Goal: Task Accomplishment & Management: Use online tool/utility

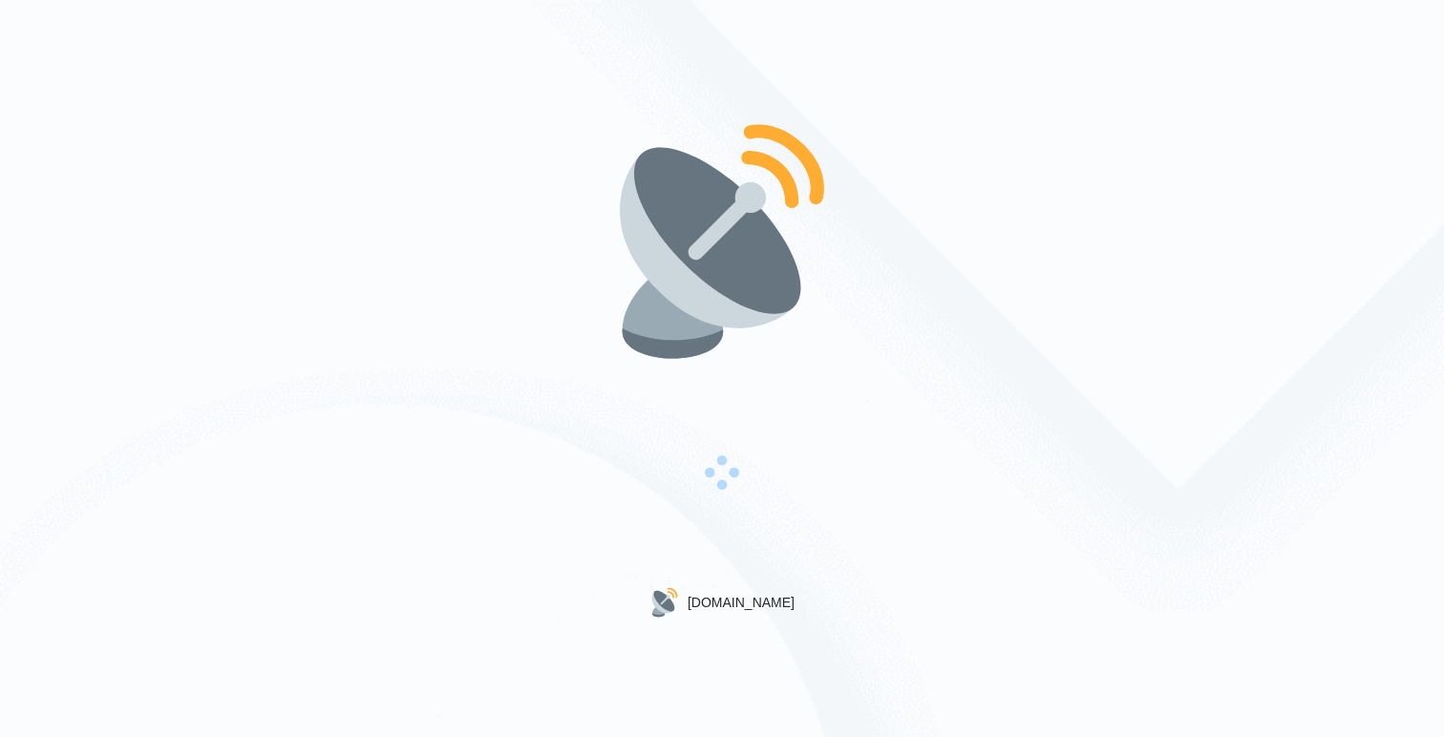
click at [579, 386] on div "Gigradar.io" at bounding box center [722, 368] width 1444 height 737
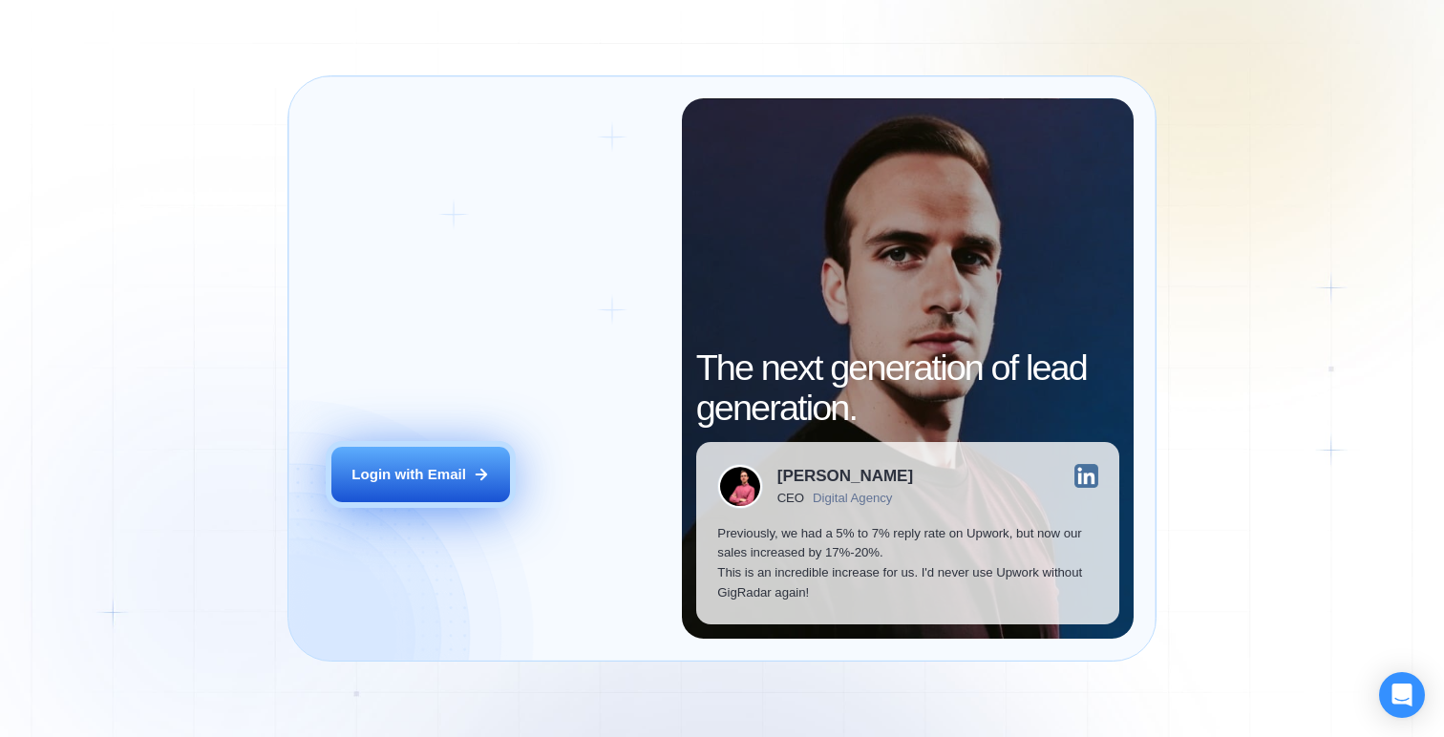
click at [442, 489] on button "Login with Email" at bounding box center [420, 475] width 179 height 56
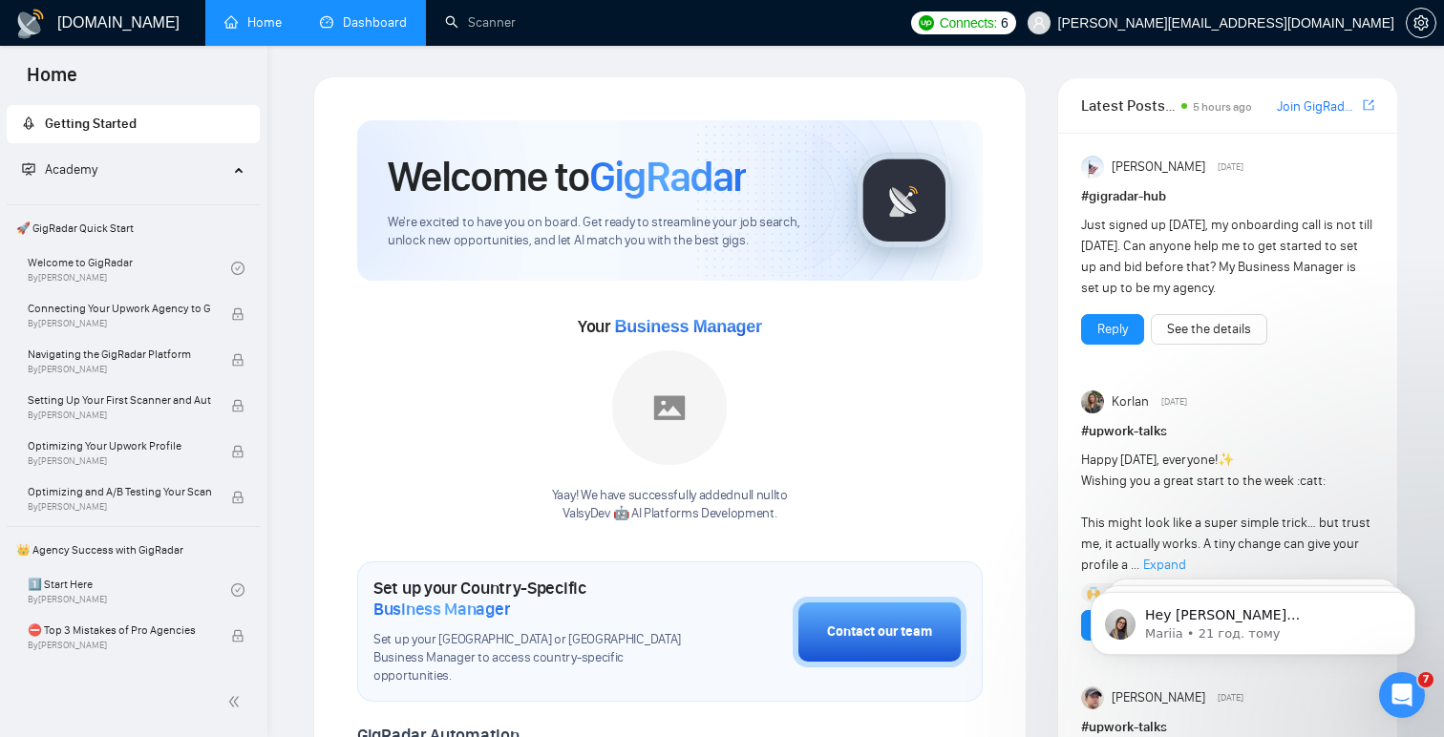
click at [372, 31] on link "Dashboard" at bounding box center [363, 22] width 87 height 16
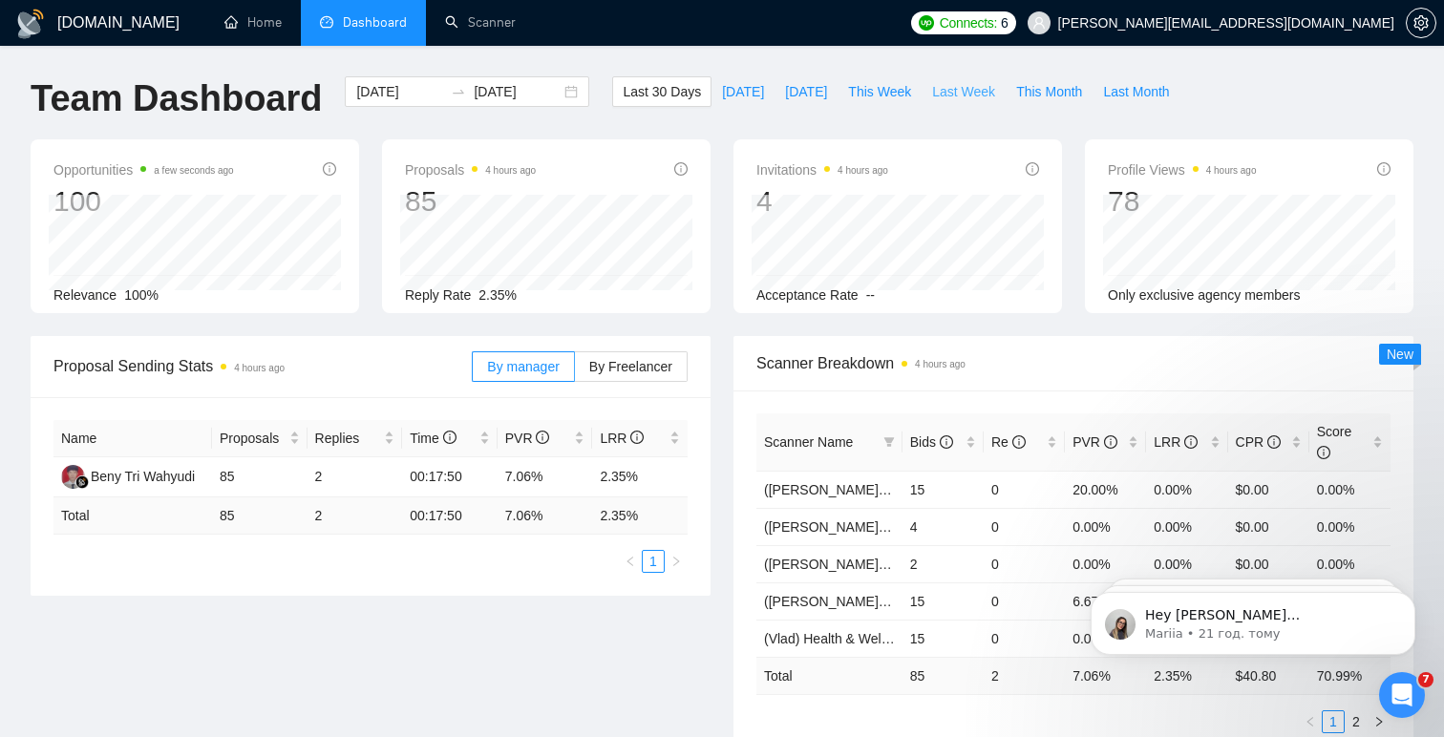
click at [957, 90] on span "Last Week" at bounding box center [963, 91] width 63 height 21
type input "2025-08-18"
type input "2025-08-24"
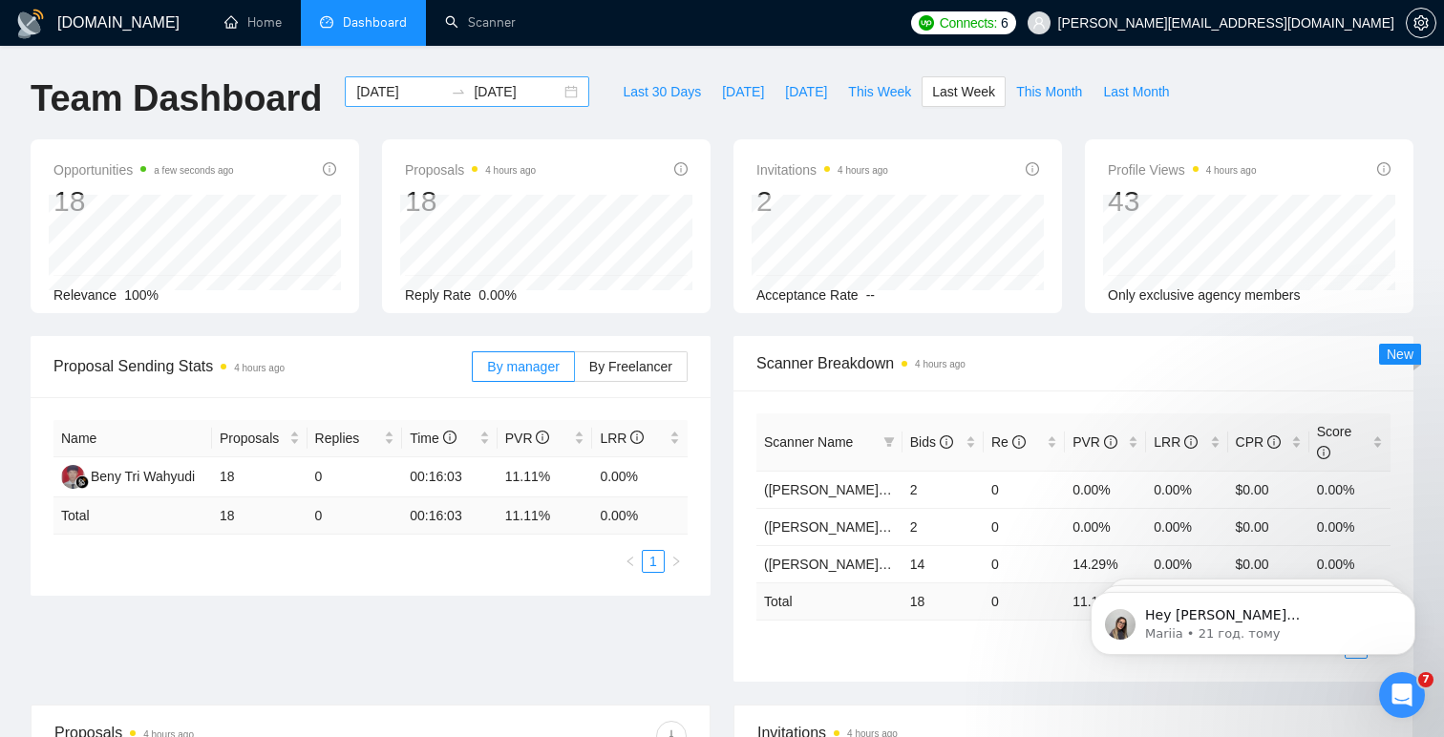
click at [554, 93] on div "2025-08-18 2025-08-24" at bounding box center [467, 91] width 245 height 31
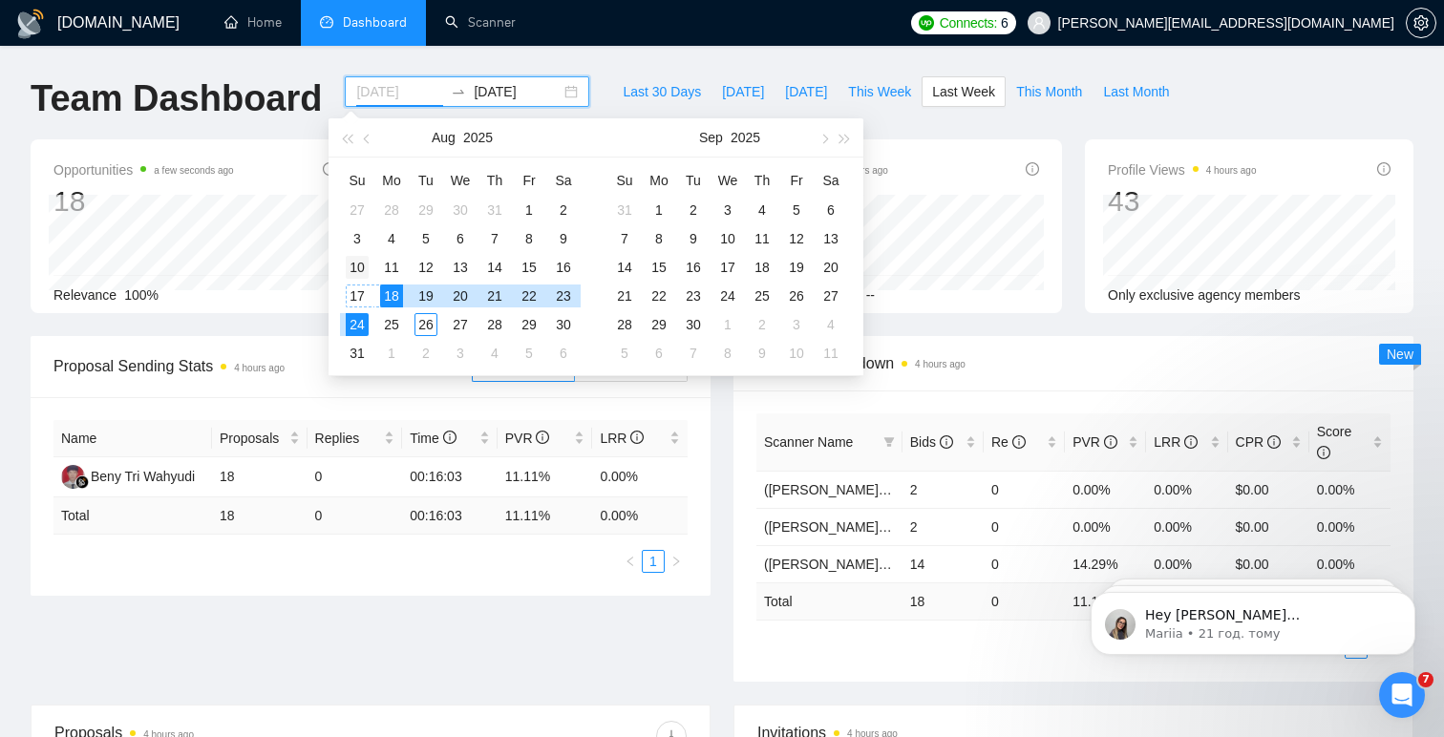
type input "2025-08-10"
click at [359, 272] on div "10" at bounding box center [357, 267] width 23 height 23
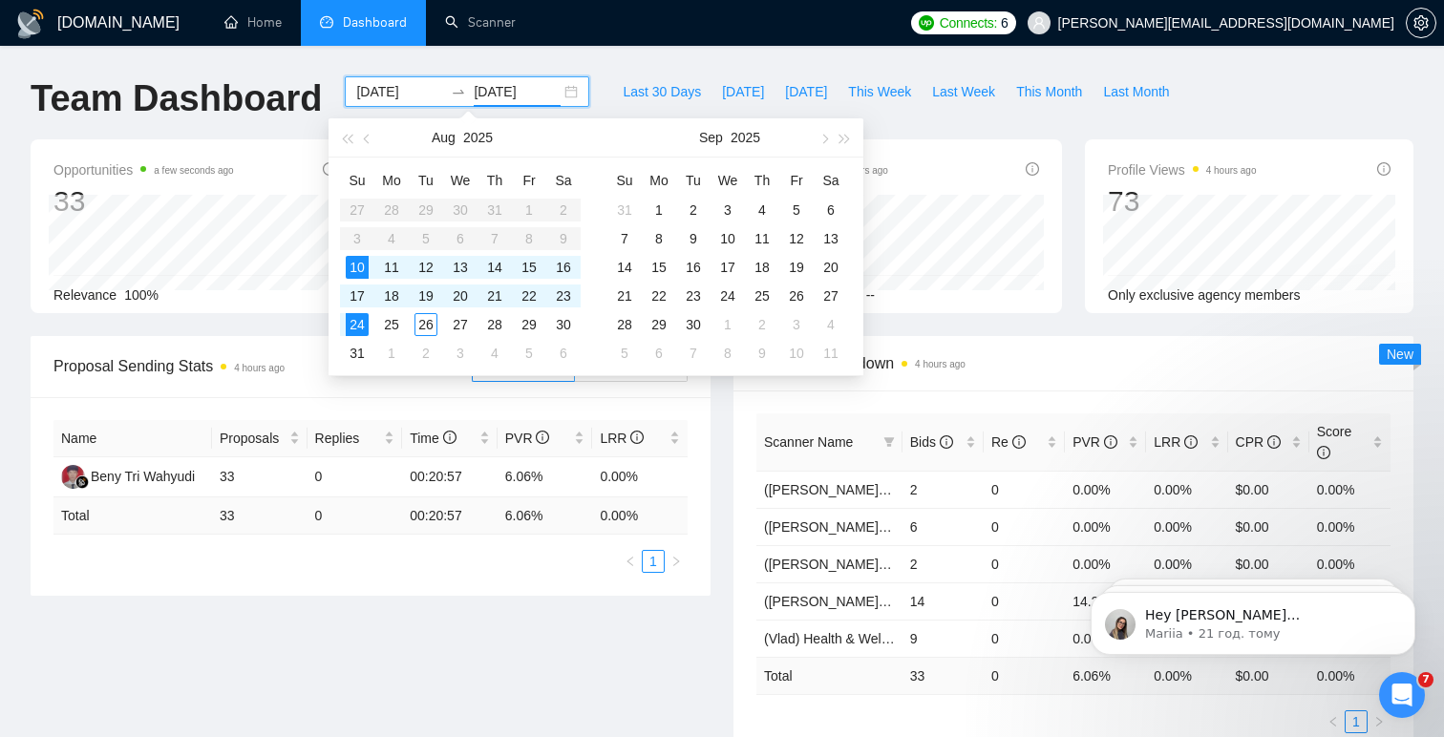
type input "2025-08-24"
click at [351, 323] on div "24" at bounding box center [357, 324] width 23 height 23
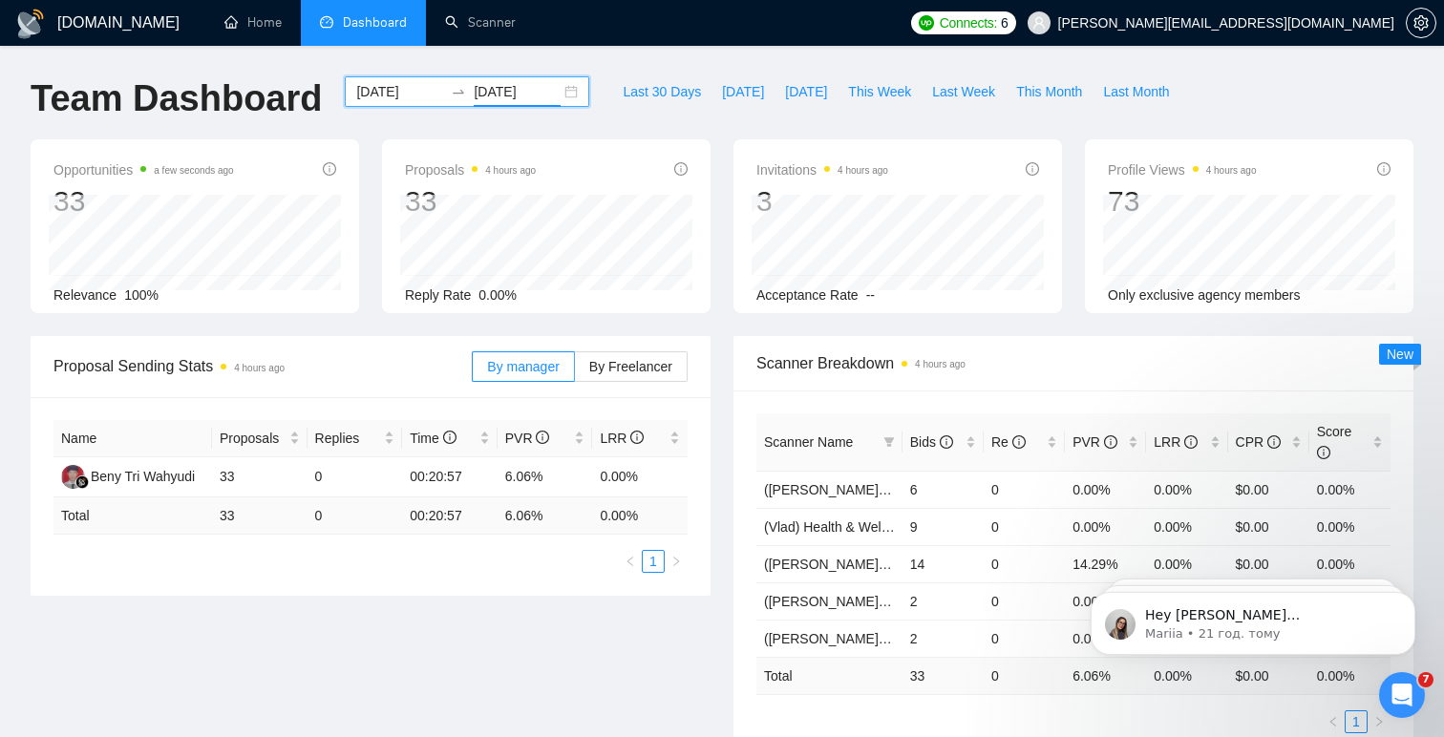
click at [693, 442] on div "Name Proposals Replies Time PVR LRR Beny Tri Wahyudi 33 0 00:20:57 6.06% 0.00% …" at bounding box center [371, 496] width 680 height 199
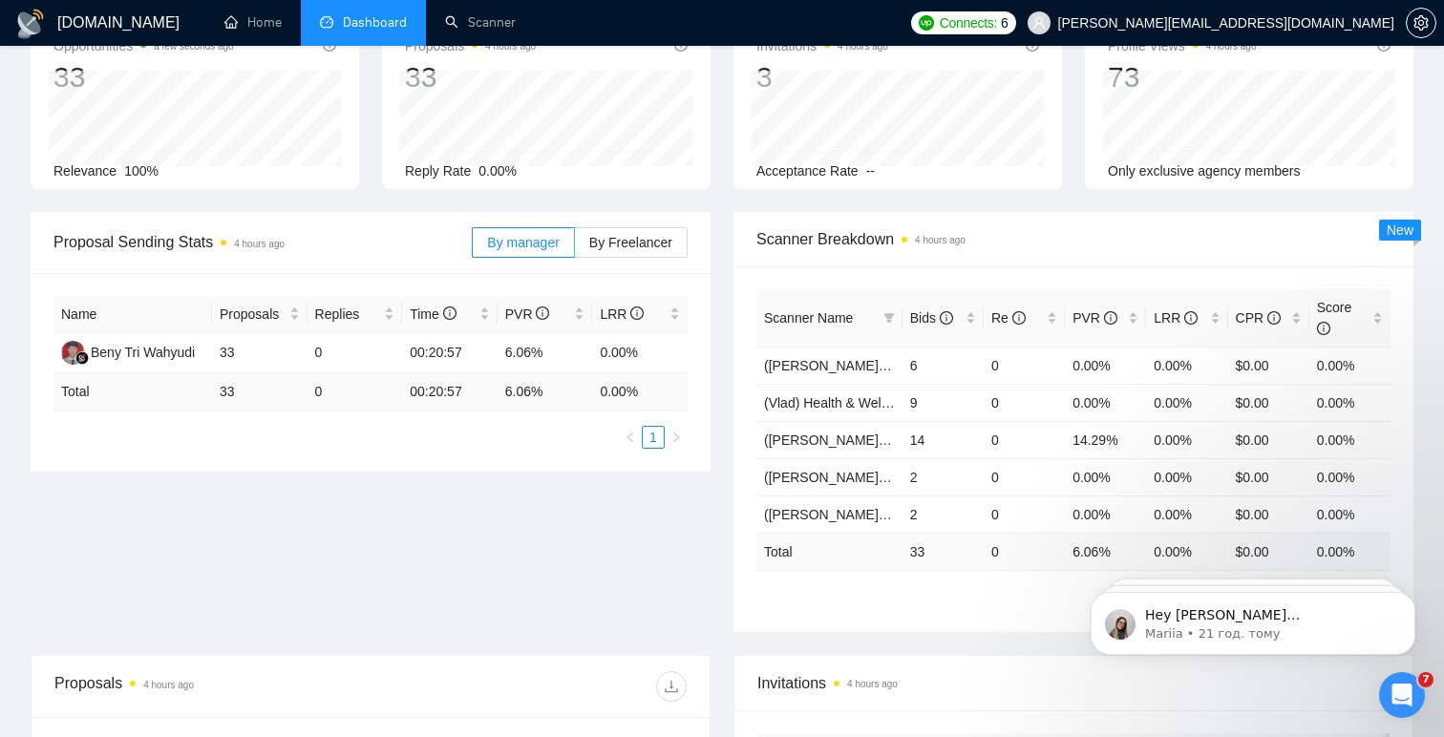
scroll to position [126, 0]
click at [632, 246] on span "By Freelancer" at bounding box center [630, 240] width 83 height 15
click at [575, 245] on input "By Freelancer" at bounding box center [575, 245] width 0 height 0
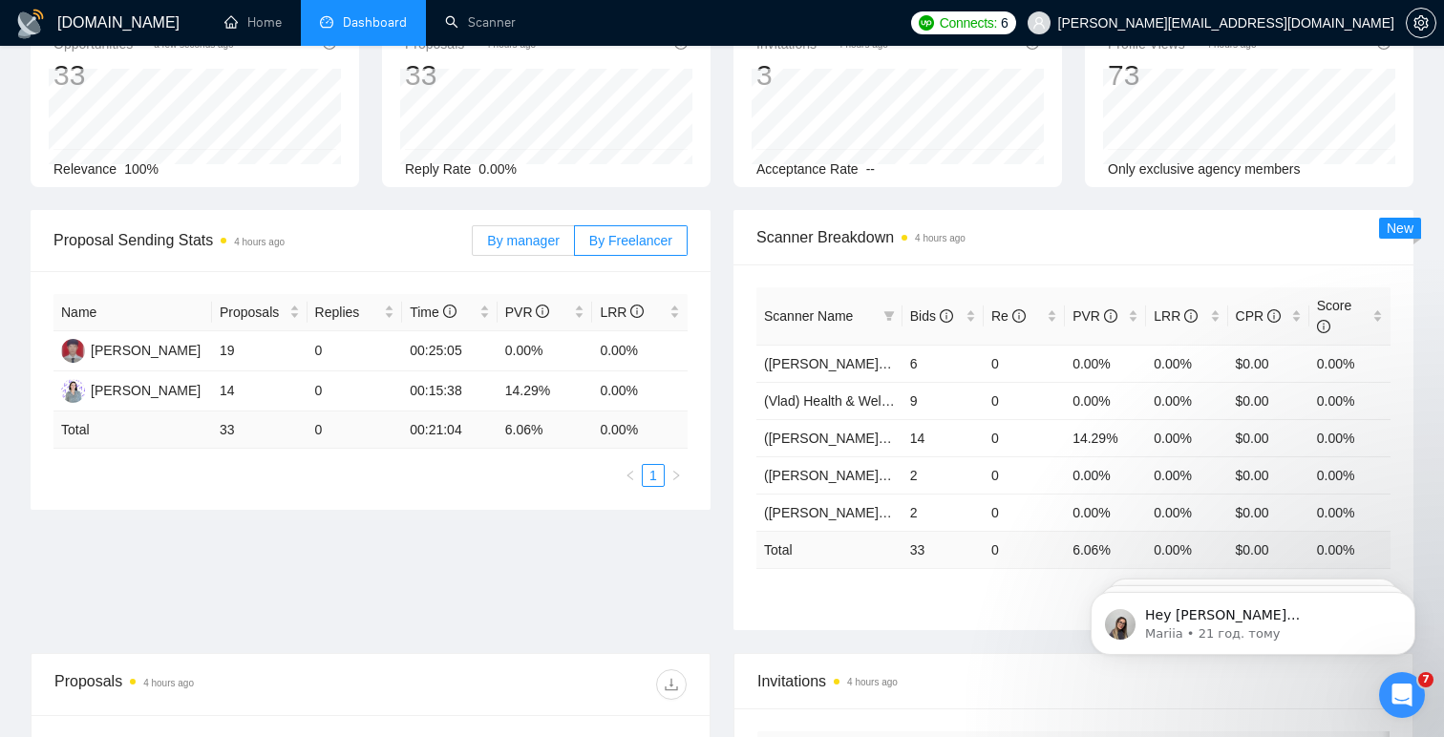
click at [526, 241] on span "By manager" at bounding box center [523, 240] width 72 height 15
click at [473, 245] on input "By manager" at bounding box center [473, 245] width 0 height 0
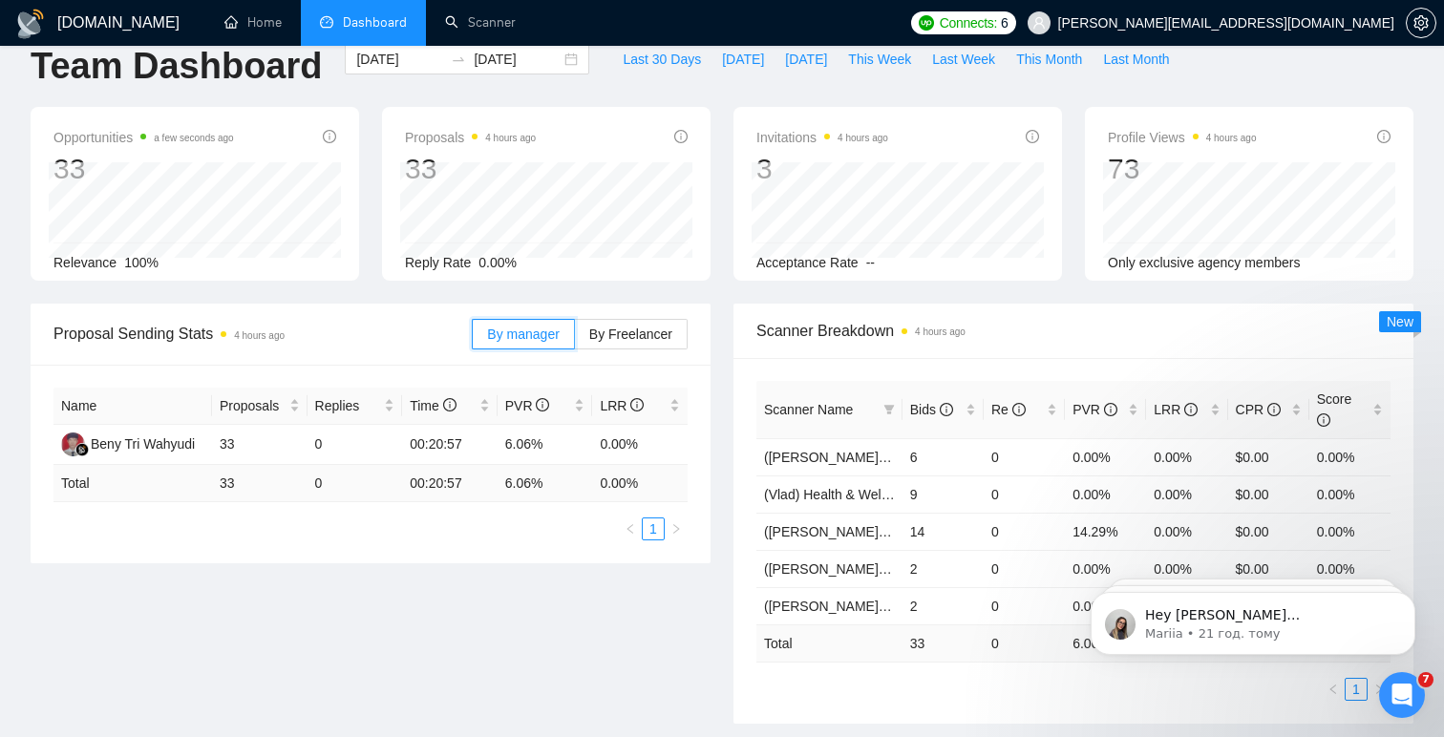
scroll to position [24, 0]
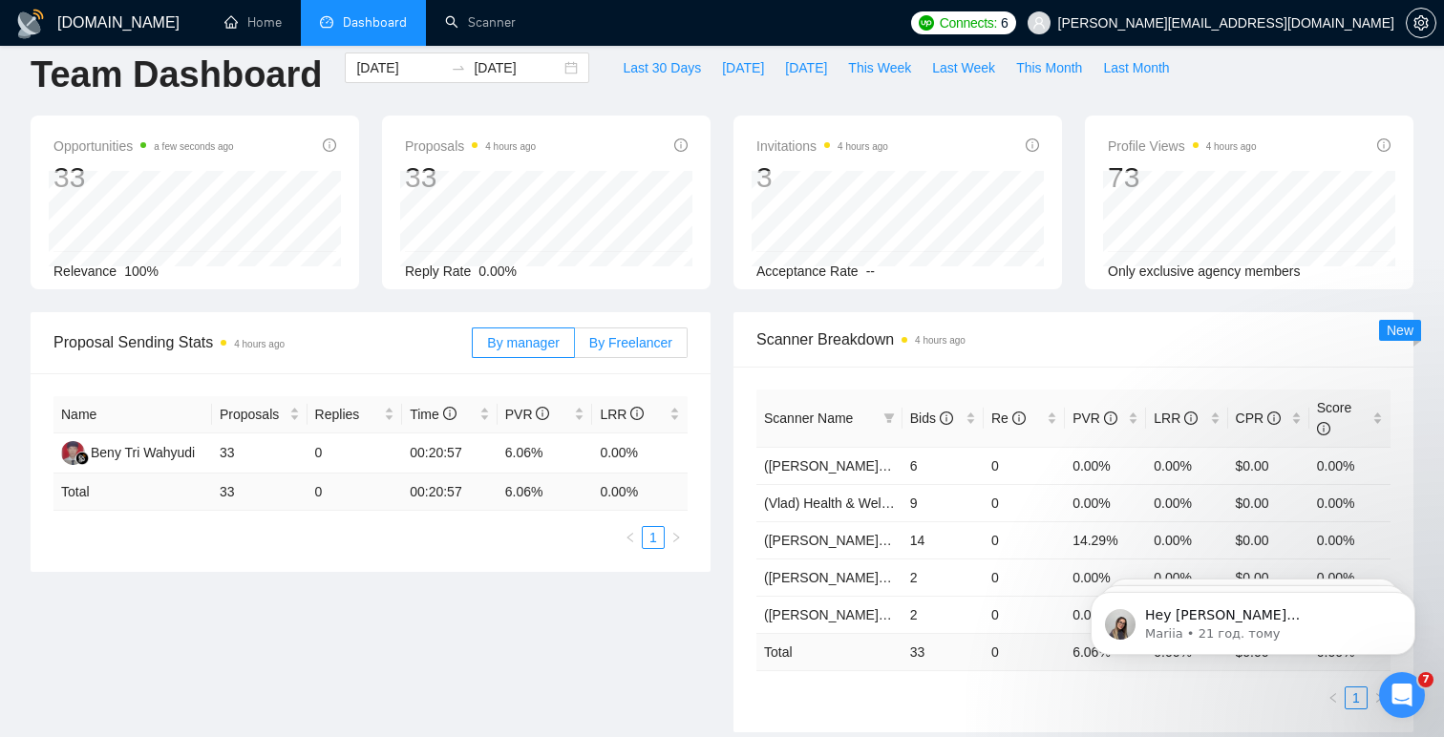
click at [630, 346] on span "By Freelancer" at bounding box center [630, 342] width 83 height 15
click at [575, 348] on input "By Freelancer" at bounding box center [575, 348] width 0 height 0
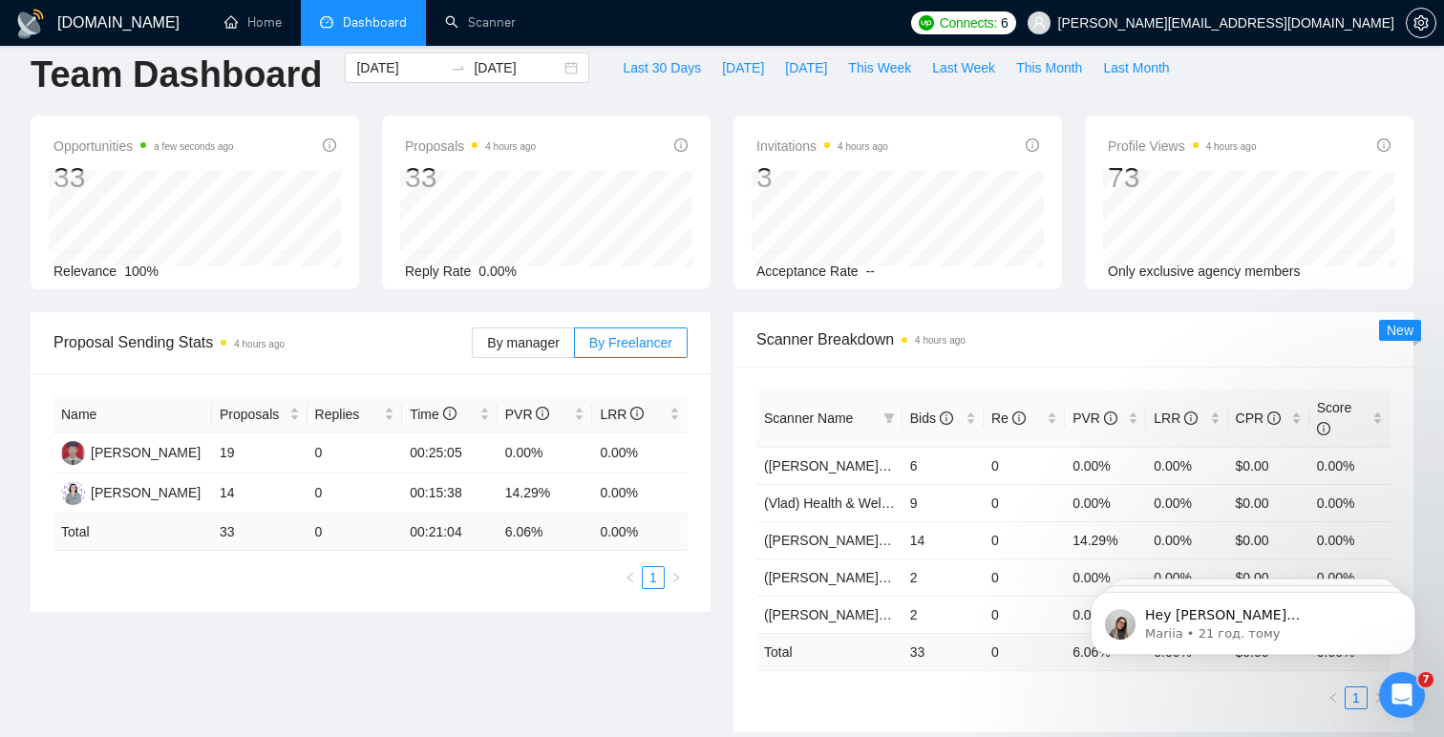
click at [723, 302] on div "Opportunities a few seconds ago 33 Relevance 100% Proposals 4 hours ago 33 Repl…" at bounding box center [722, 214] width 1406 height 197
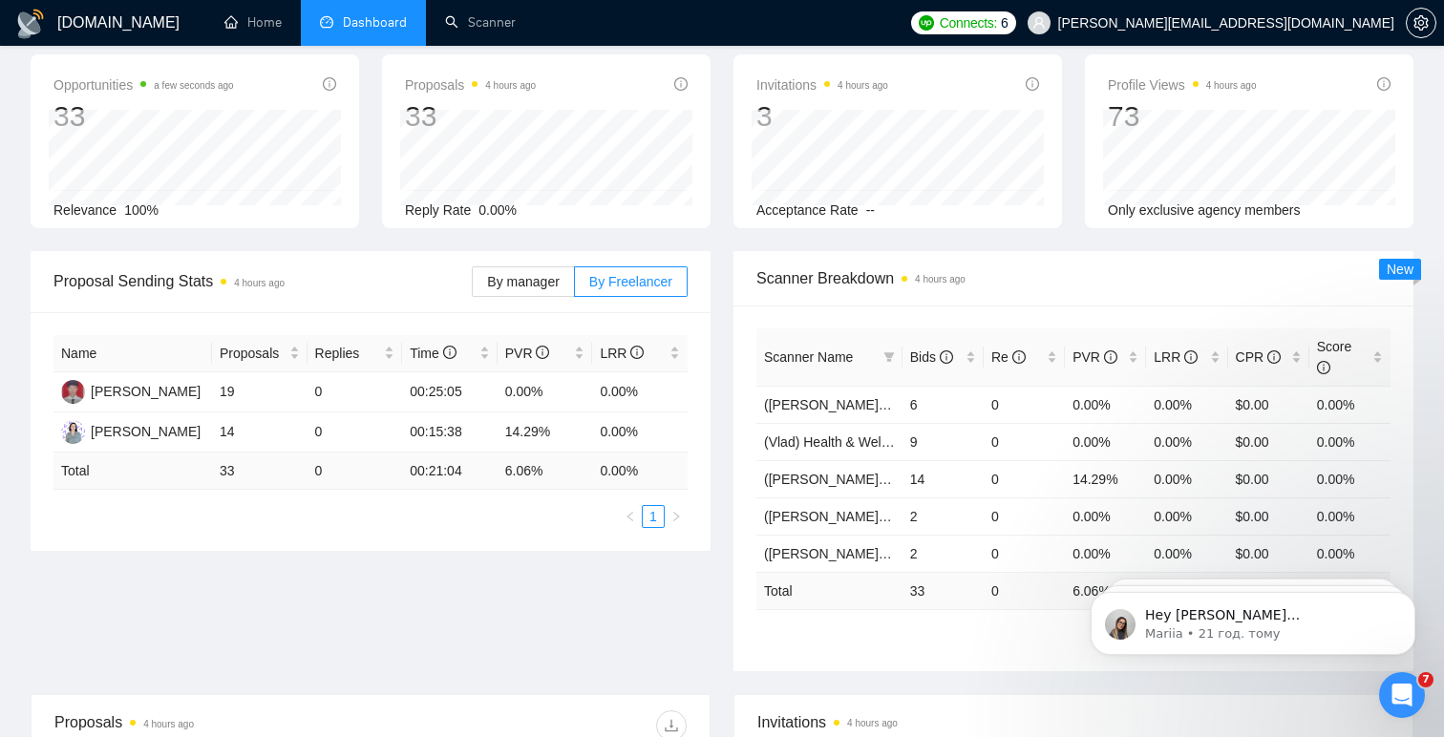
scroll to position [0, 0]
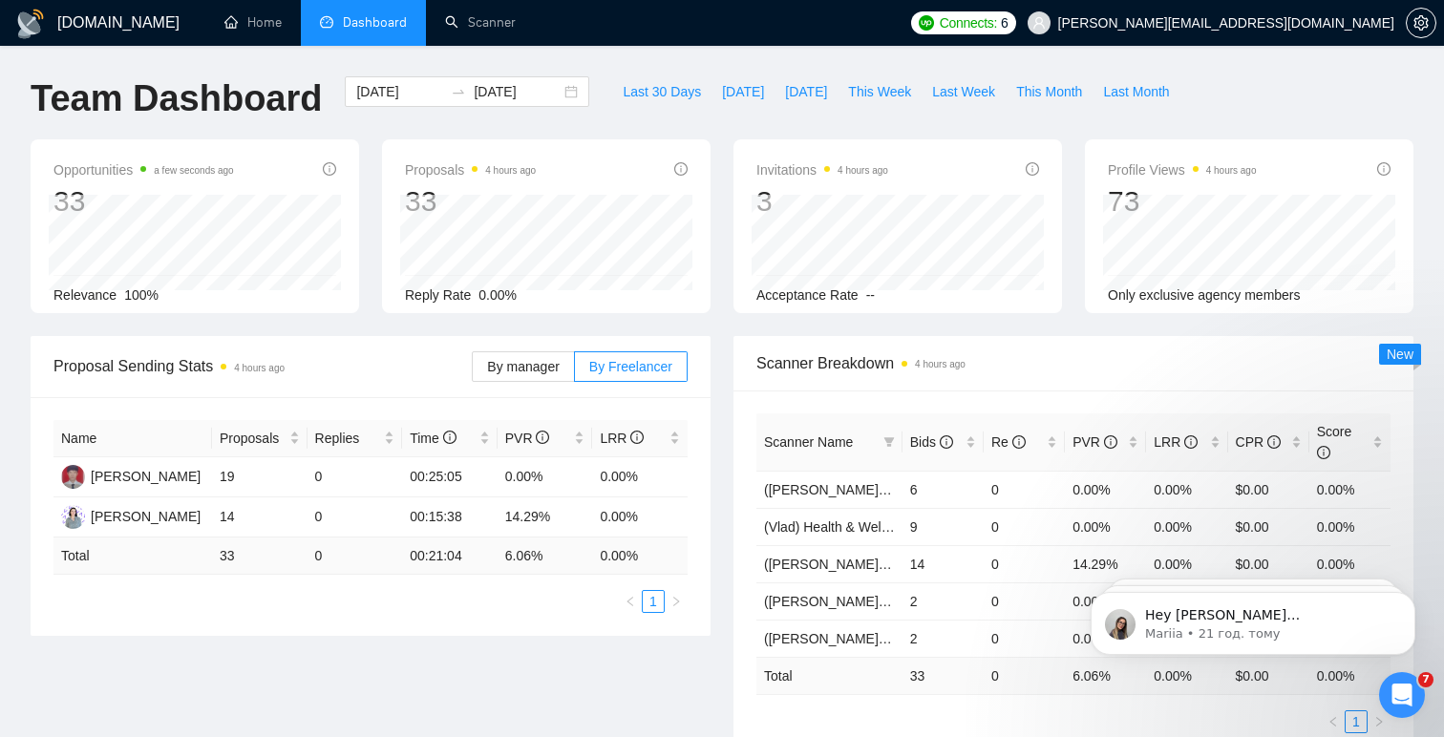
click at [225, 556] on td "33" at bounding box center [260, 556] width 96 height 37
click at [228, 556] on td "33" at bounding box center [260, 556] width 96 height 37
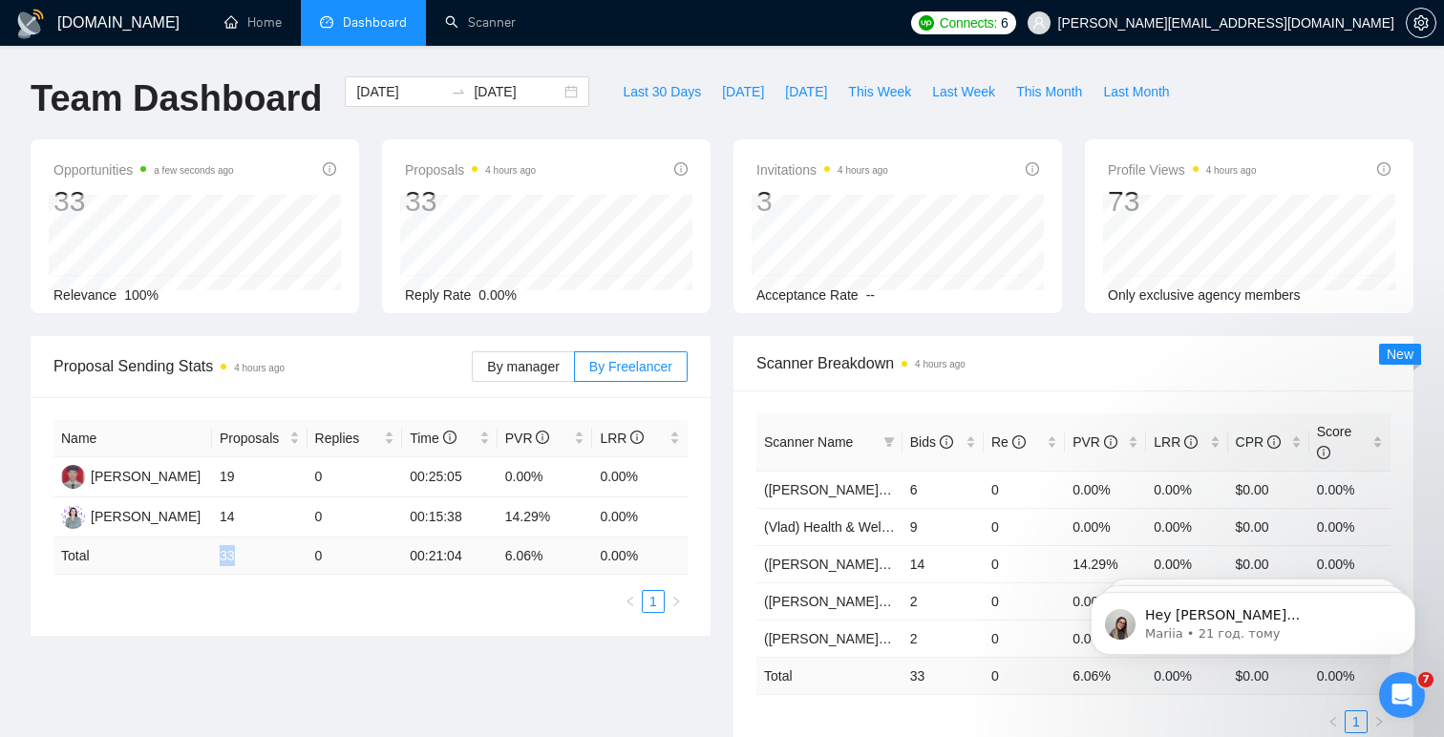
click at [228, 556] on td "33" at bounding box center [260, 556] width 96 height 37
click at [712, 439] on div "Proposal Sending Stats 4 hours ago By manager By Freelancer Name Proposals Repl…" at bounding box center [370, 486] width 703 height 300
click at [224, 553] on td "33" at bounding box center [260, 556] width 96 height 37
click at [227, 553] on td "33" at bounding box center [260, 556] width 96 height 37
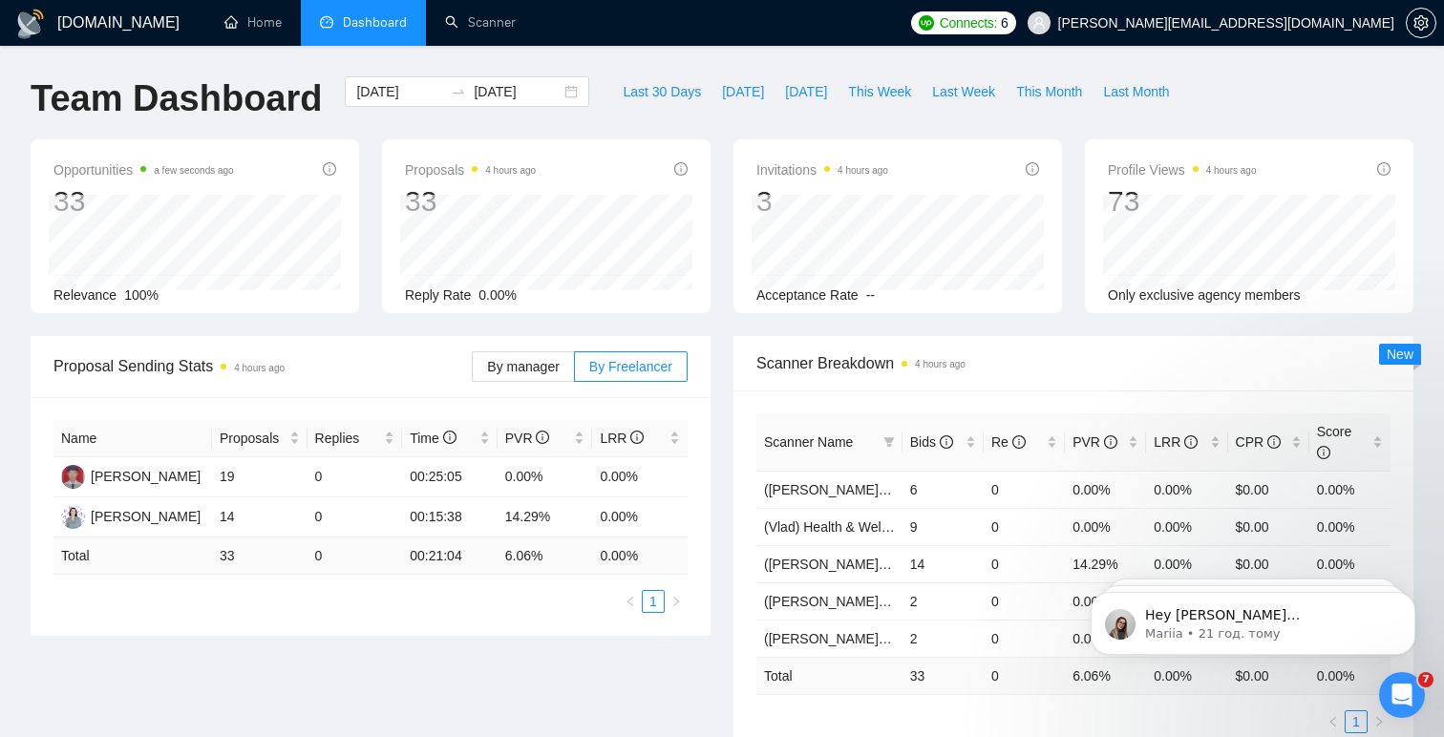
click at [716, 409] on div "Proposal Sending Stats 4 hours ago By manager By Freelancer Name Proposals Repl…" at bounding box center [370, 486] width 703 height 300
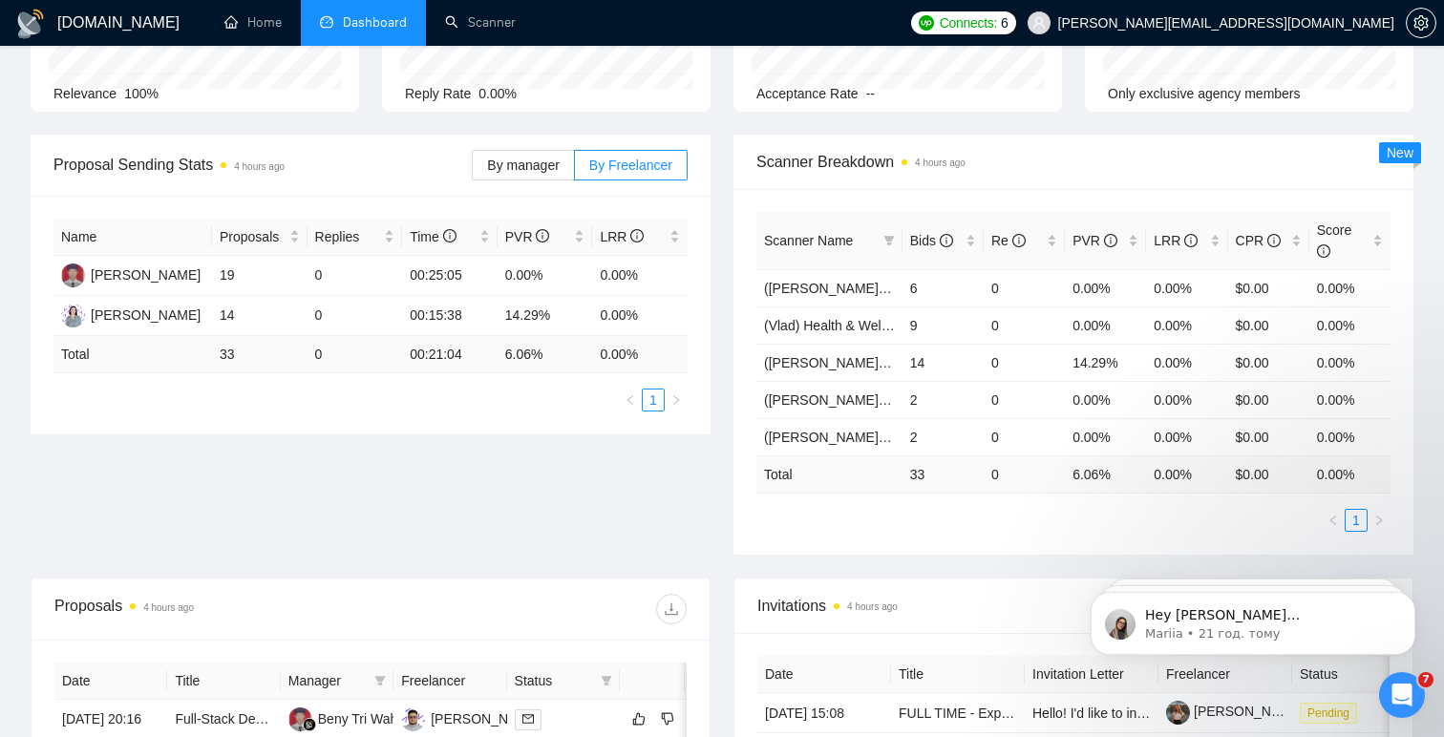
scroll to position [189, 0]
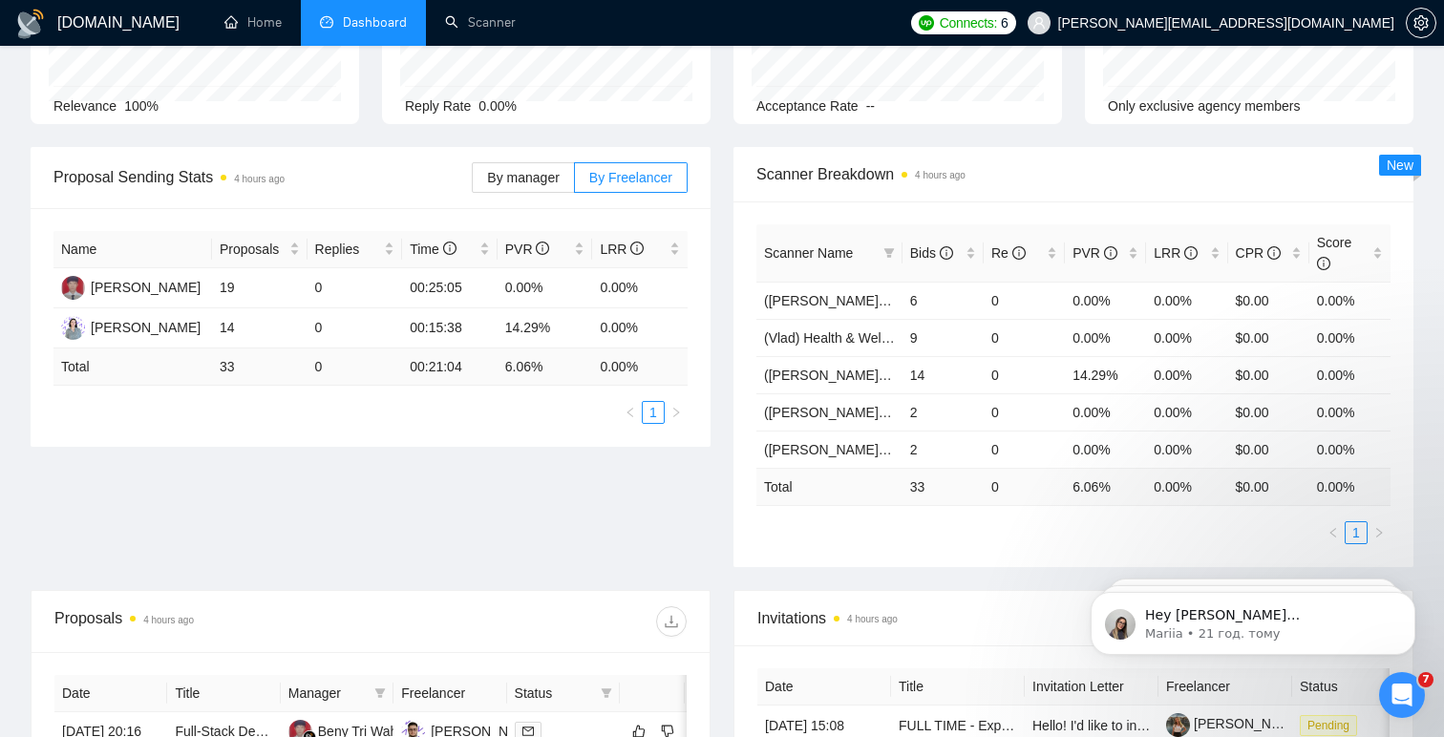
click at [222, 373] on td "33" at bounding box center [260, 367] width 96 height 37
click at [710, 369] on div "Name Proposals Replies Time PVR LRR Vladyslav Tamashchuk 19 0 00:25:05 0.00% 0.…" at bounding box center [371, 327] width 680 height 239
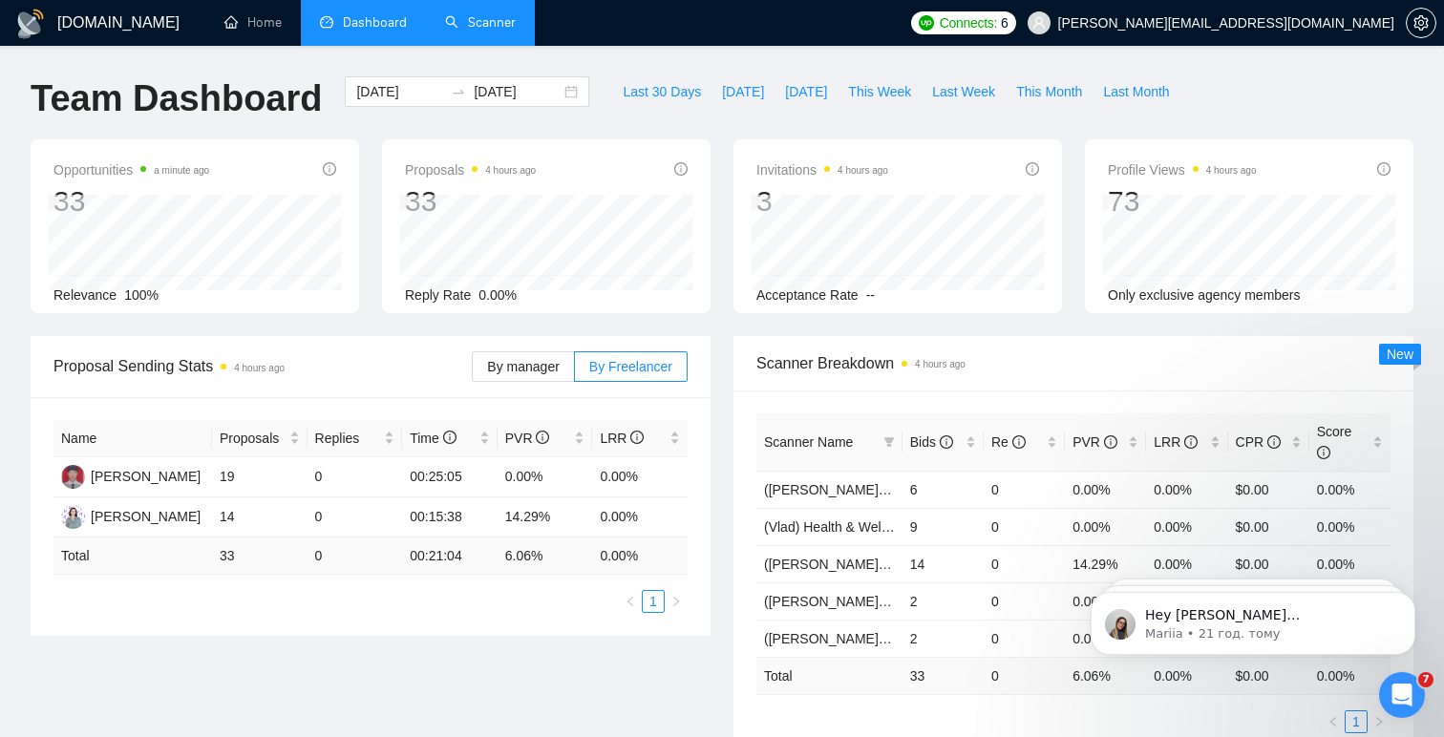
click at [479, 16] on link "Scanner" at bounding box center [480, 22] width 71 height 16
